Goal: Complete application form

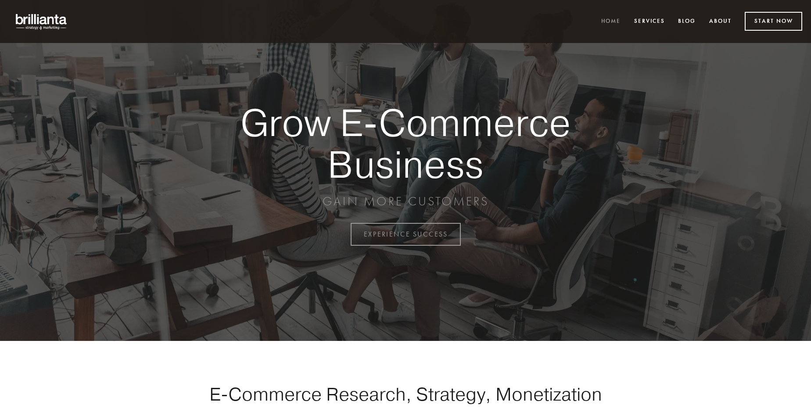
scroll to position [2300, 0]
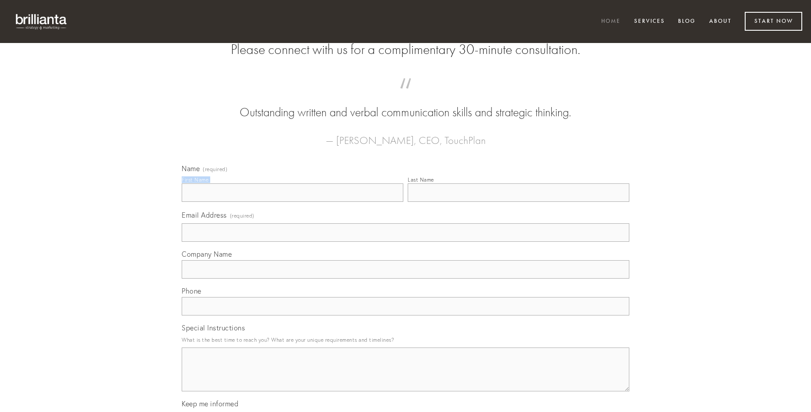
type input "[PERSON_NAME]"
click at [518, 202] on input "Last Name" at bounding box center [519, 192] width 222 height 18
type input "[PERSON_NAME]"
click at [405, 242] on input "Email Address (required)" at bounding box center [406, 232] width 448 height 18
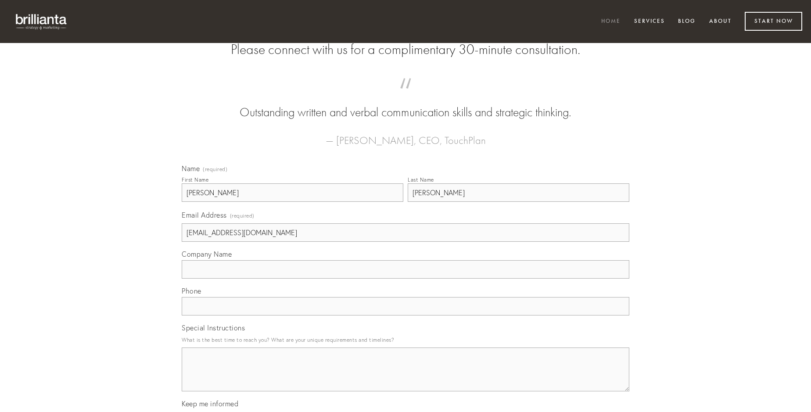
type input "[EMAIL_ADDRESS][DOMAIN_NAME]"
click at [405, 279] on input "Company Name" at bounding box center [406, 269] width 448 height 18
type input "vociferor"
click at [405, 316] on input "text" at bounding box center [406, 306] width 448 height 18
click at [405, 377] on textarea "Special Instructions" at bounding box center [406, 370] width 448 height 44
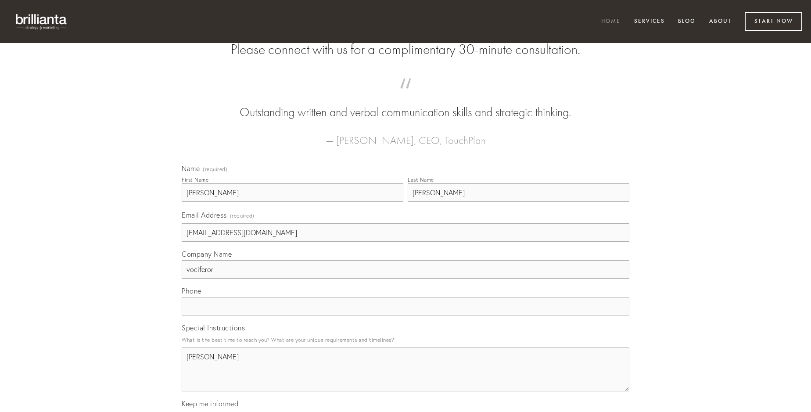
type textarea "[PERSON_NAME]"
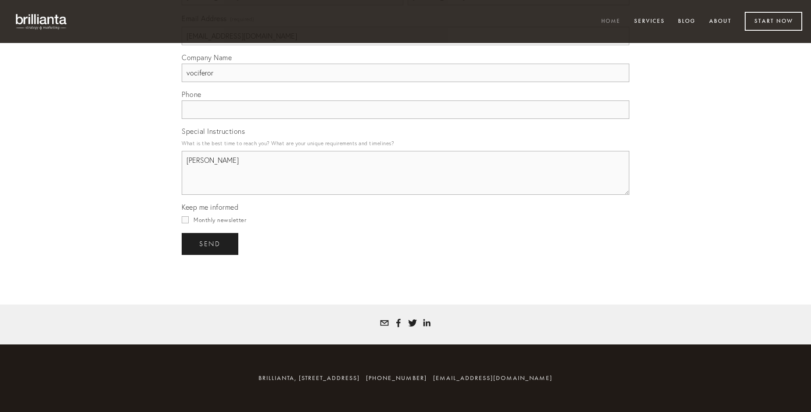
click at [211, 244] on span "send" at bounding box center [210, 244] width 22 height 8
